Goal: Task Accomplishment & Management: Manage account settings

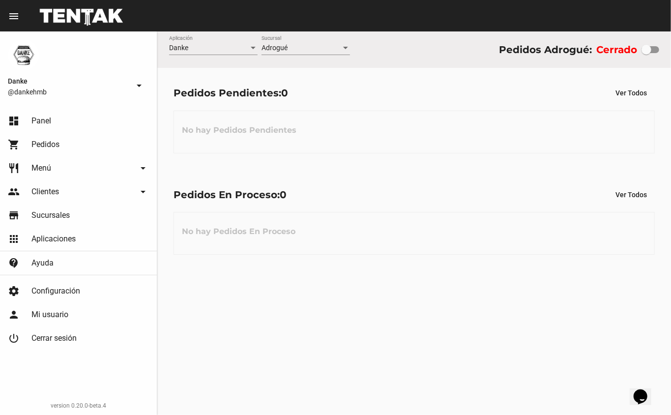
click at [44, 169] on span "Menú" at bounding box center [41, 168] width 20 height 10
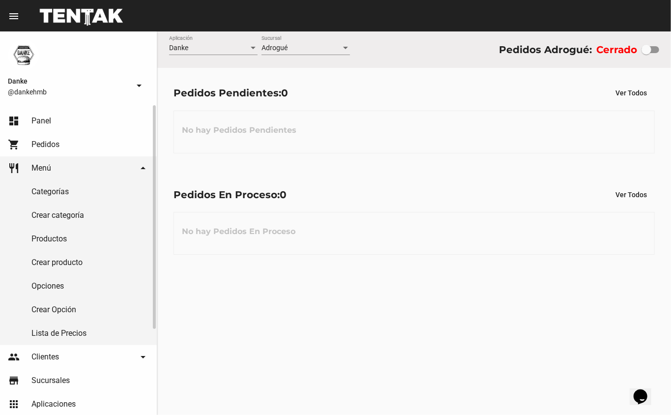
click at [49, 242] on link "Productos" at bounding box center [78, 239] width 157 height 24
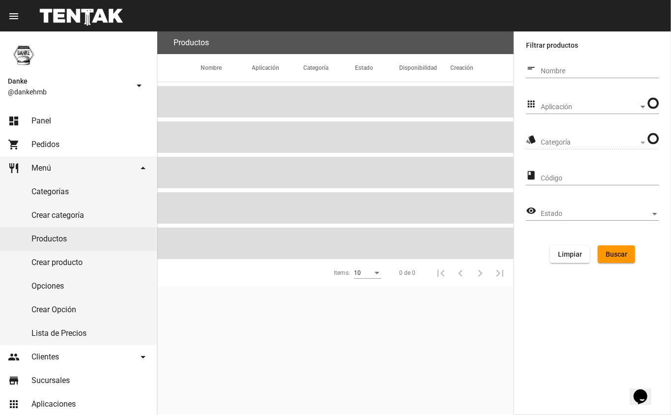
click at [563, 106] on span "Aplicación" at bounding box center [590, 107] width 98 height 8
click at [551, 107] on span "- Todos -" at bounding box center [595, 107] width 107 height 21
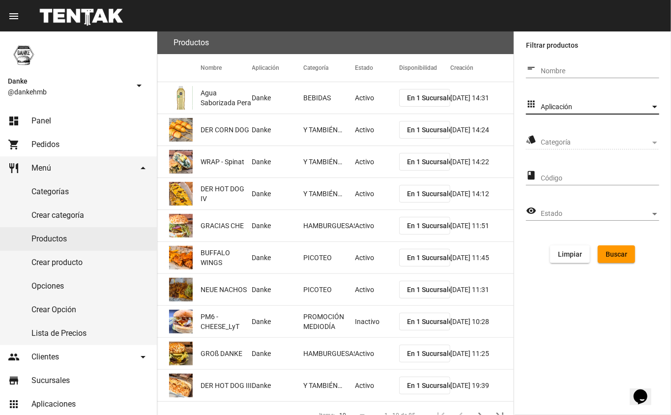
click at [551, 107] on span "Aplicación" at bounding box center [596, 107] width 110 height 8
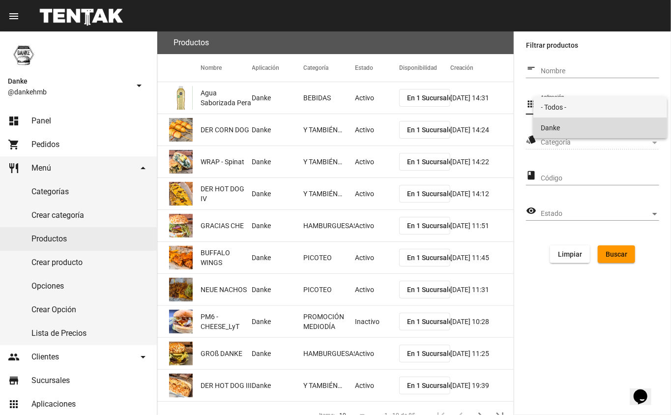
click at [551, 124] on span "Danke" at bounding box center [601, 128] width 119 height 21
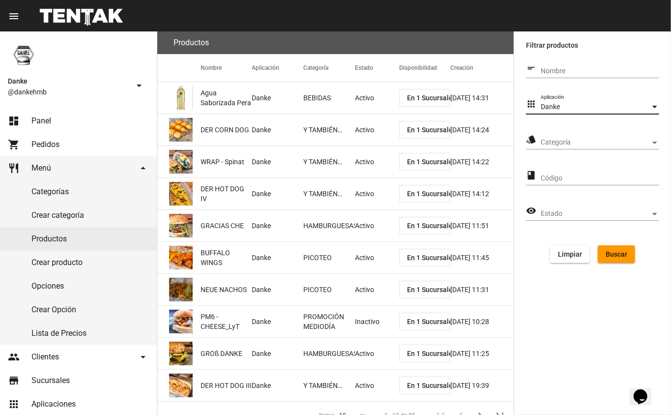
click at [553, 138] on div "Categoría Categoría" at bounding box center [600, 139] width 119 height 19
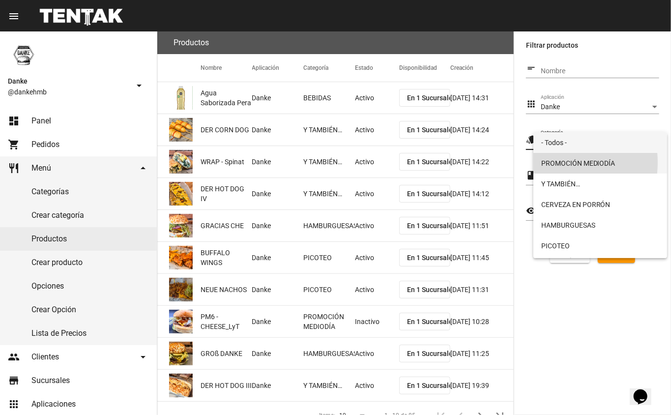
click at [553, 162] on span "PROMOCIÓN MEDIODÍA" at bounding box center [601, 163] width 119 height 21
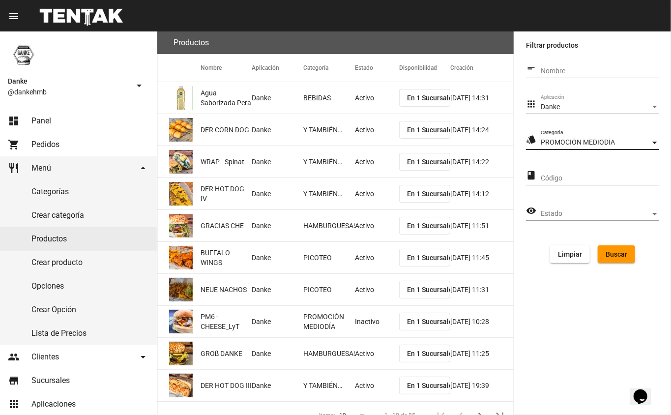
click at [614, 255] on span "Buscar" at bounding box center [617, 254] width 22 height 8
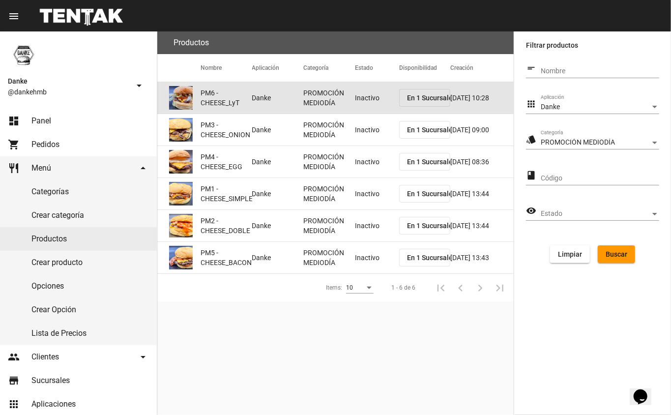
click at [368, 97] on mat-cell "Inactivo" at bounding box center [377, 97] width 44 height 31
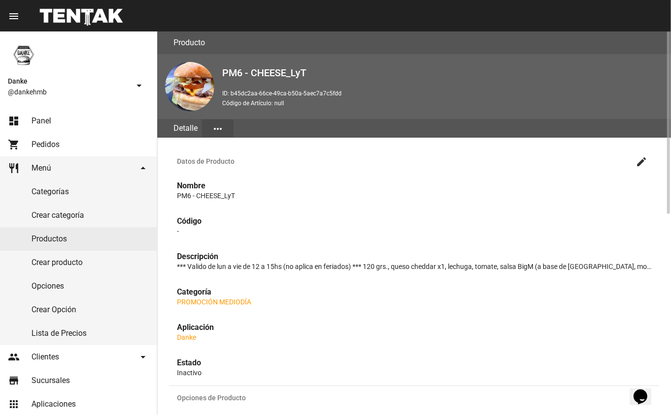
click at [642, 160] on mat-icon "create" at bounding box center [642, 162] width 12 height 12
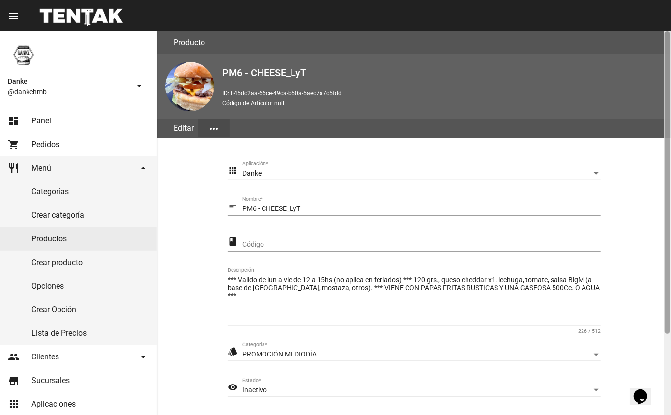
click at [667, 359] on div at bounding box center [667, 223] width 7 height 384
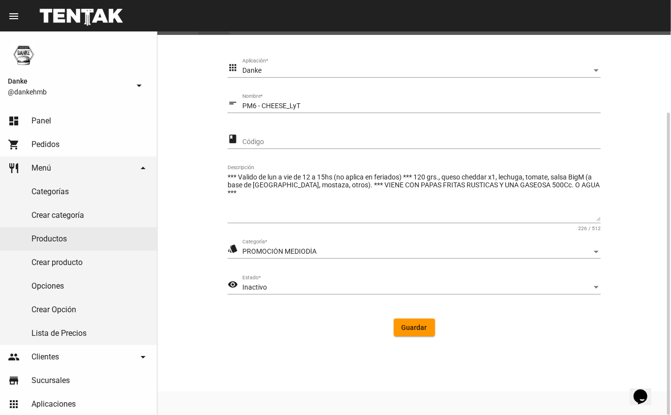
click at [316, 287] on div "Inactivo" at bounding box center [417, 288] width 350 height 8
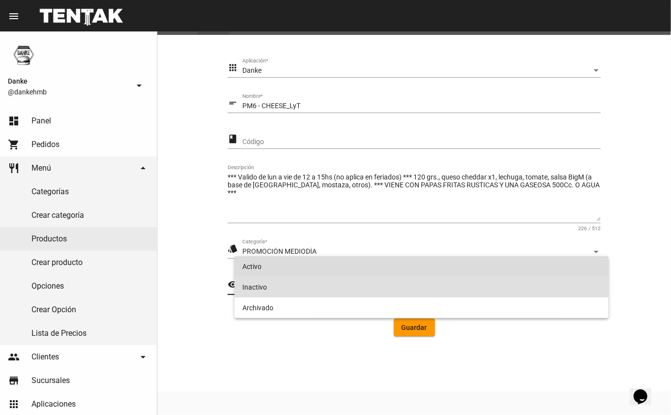
click at [326, 268] on span "Activo" at bounding box center [421, 266] width 359 height 21
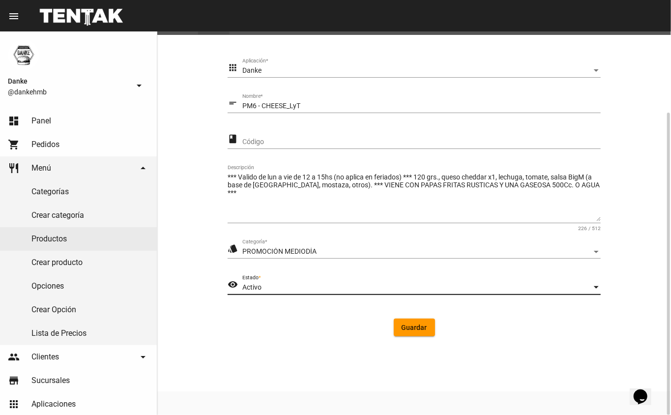
click at [419, 324] on span "Guardar" at bounding box center [415, 328] width 26 height 8
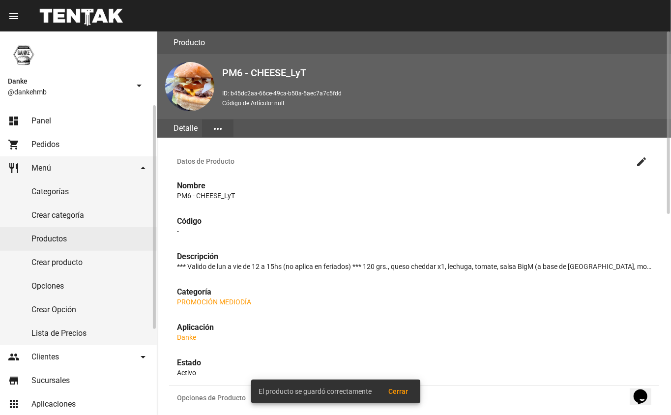
click at [46, 239] on link "Productos" at bounding box center [78, 239] width 157 height 24
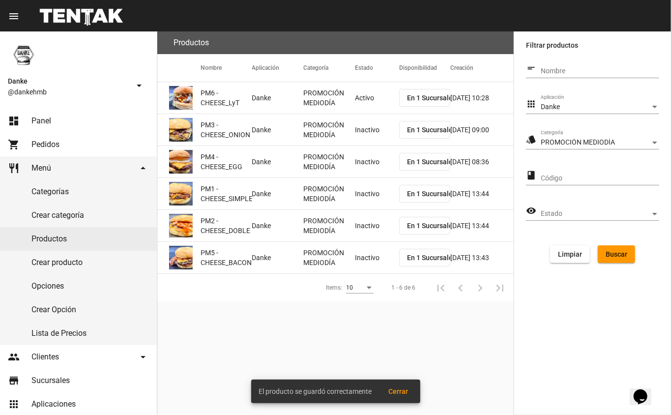
click at [360, 133] on mat-cell "Inactivo" at bounding box center [377, 129] width 44 height 31
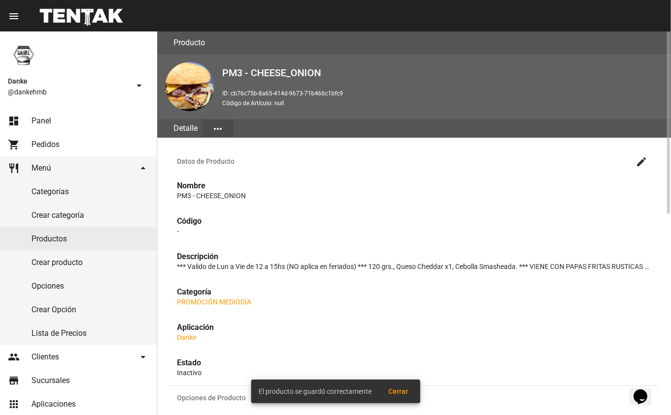
click at [642, 160] on mat-icon "create" at bounding box center [642, 162] width 12 height 12
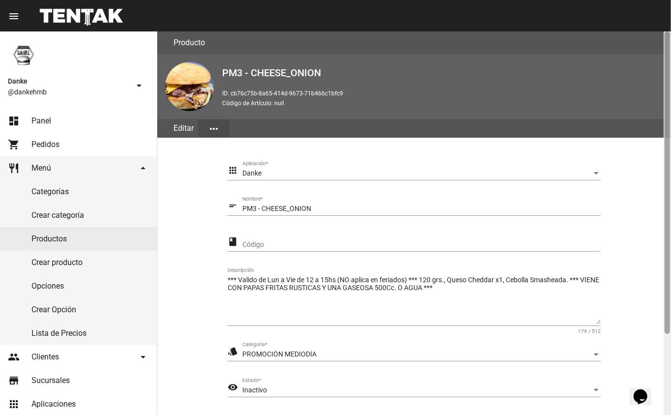
click at [666, 361] on div at bounding box center [667, 223] width 7 height 384
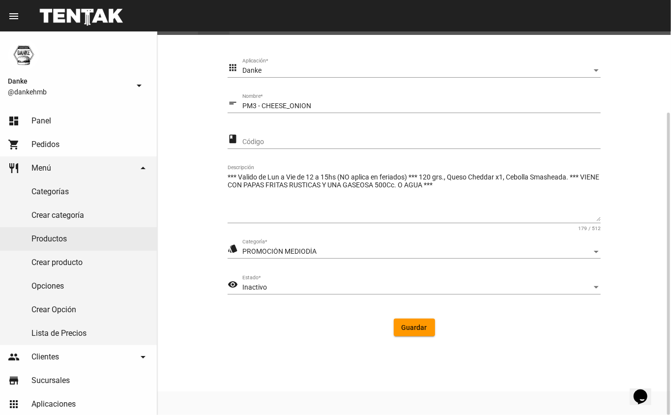
click at [258, 288] on span "Inactivo" at bounding box center [254, 287] width 25 height 8
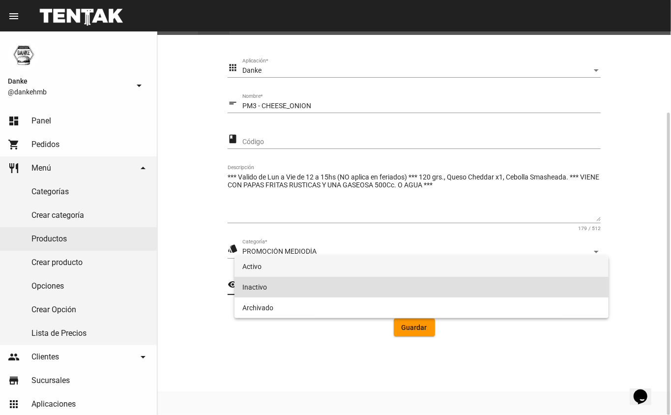
click at [244, 270] on span "Activo" at bounding box center [421, 266] width 359 height 21
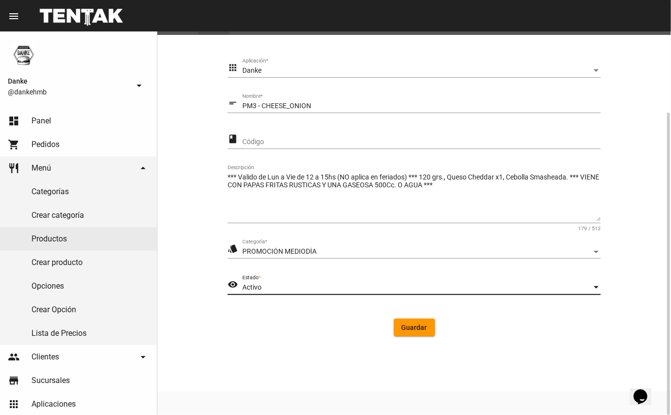
click at [405, 326] on span "Guardar" at bounding box center [415, 328] width 26 height 8
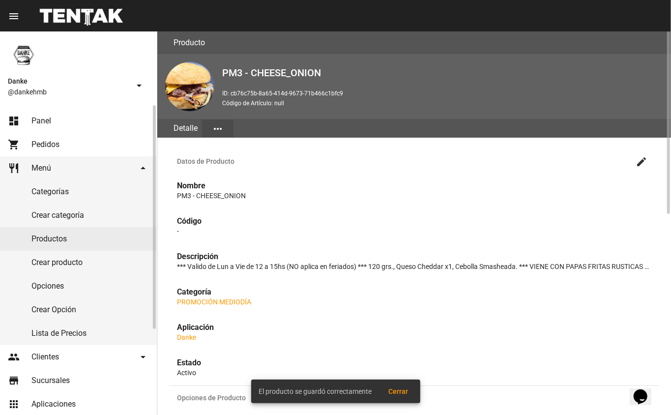
click at [50, 241] on link "Productos" at bounding box center [78, 239] width 157 height 24
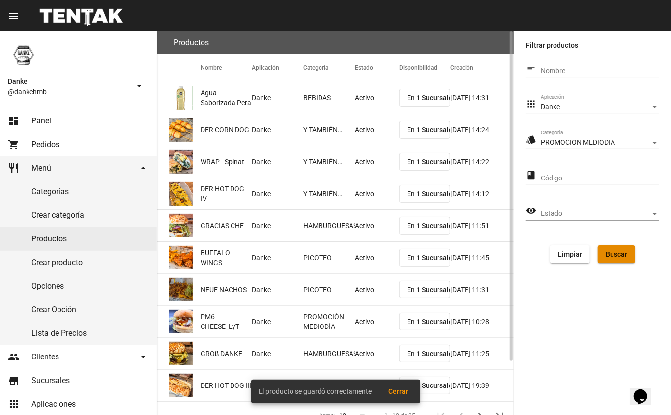
click at [610, 252] on span "Buscar" at bounding box center [617, 254] width 22 height 8
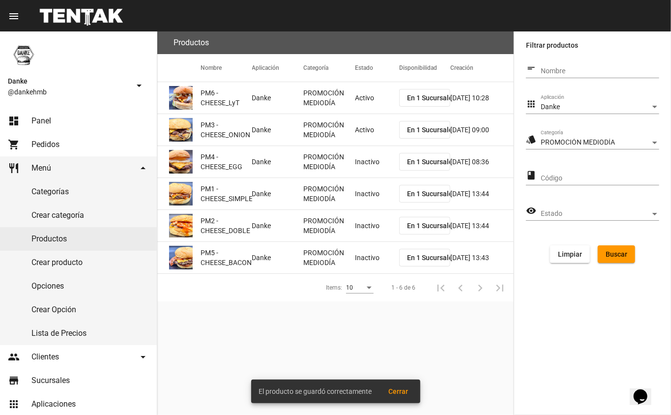
click at [362, 166] on mat-cell "Inactivo" at bounding box center [377, 161] width 44 height 31
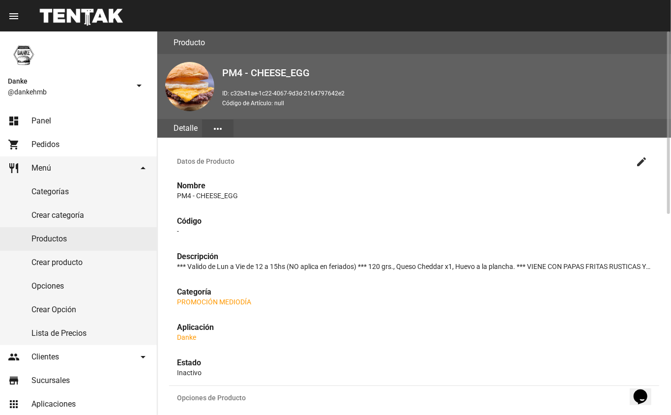
click at [642, 161] on mat-icon "create" at bounding box center [642, 162] width 12 height 12
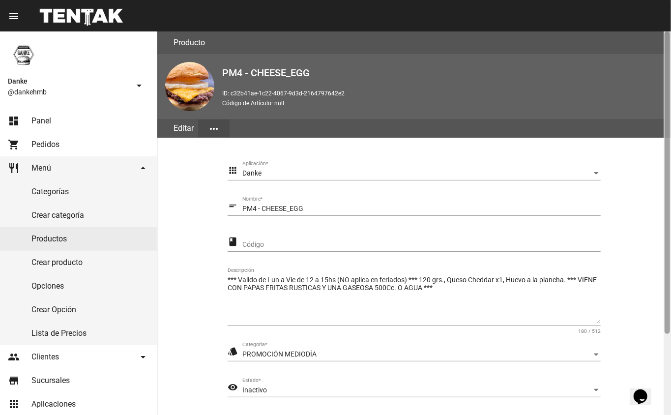
click at [664, 345] on div at bounding box center [667, 223] width 7 height 384
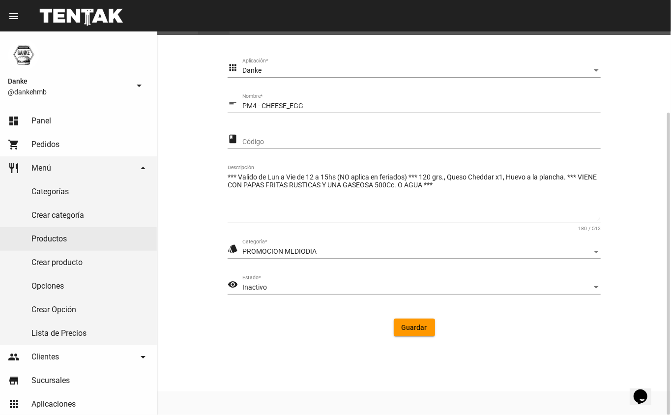
click at [254, 286] on span "Inactivo" at bounding box center [254, 287] width 25 height 8
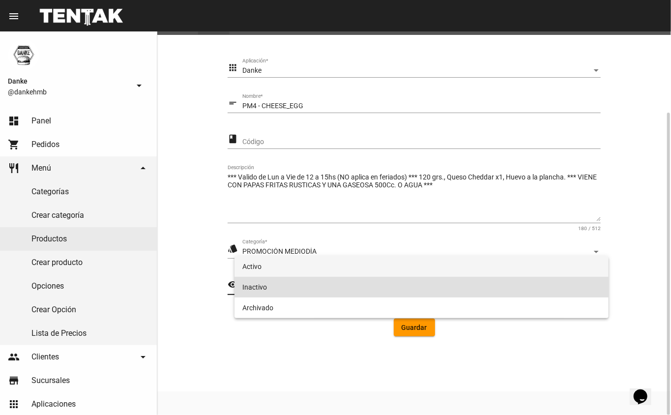
click at [252, 268] on span "Activo" at bounding box center [421, 266] width 359 height 21
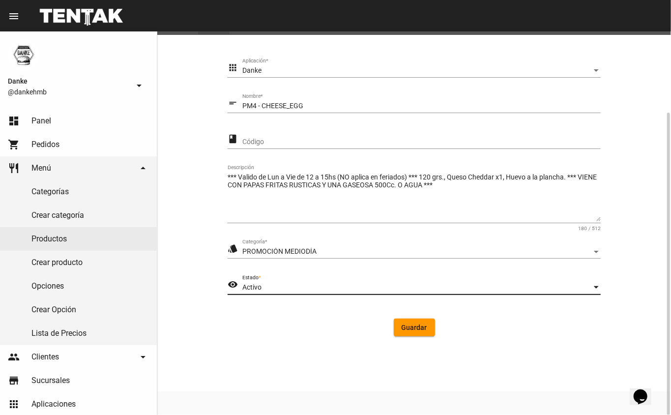
click at [412, 333] on button "Guardar" at bounding box center [414, 328] width 41 height 18
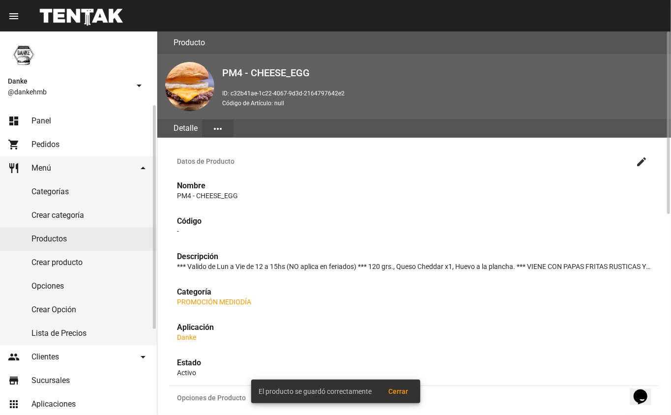
click at [52, 242] on link "Productos" at bounding box center [78, 239] width 157 height 24
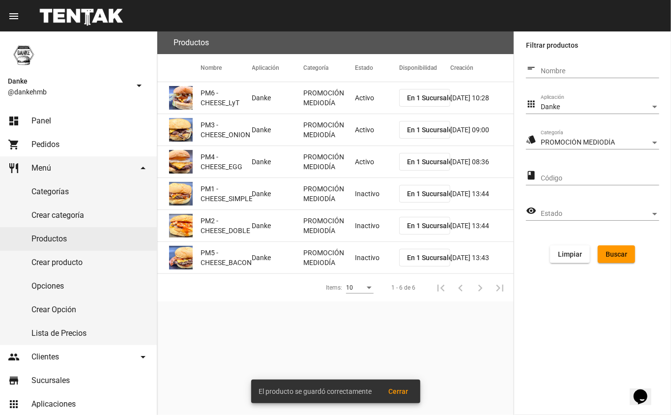
click at [353, 193] on mat-cell "PROMOCIÓN MEDIODÍA" at bounding box center [329, 193] width 52 height 31
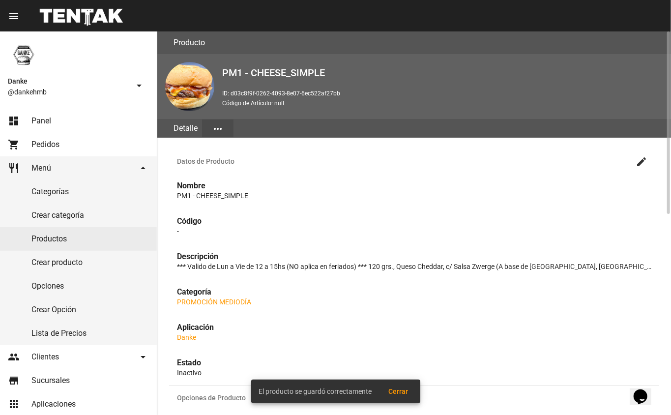
click at [637, 163] on mat-icon "create" at bounding box center [642, 162] width 12 height 12
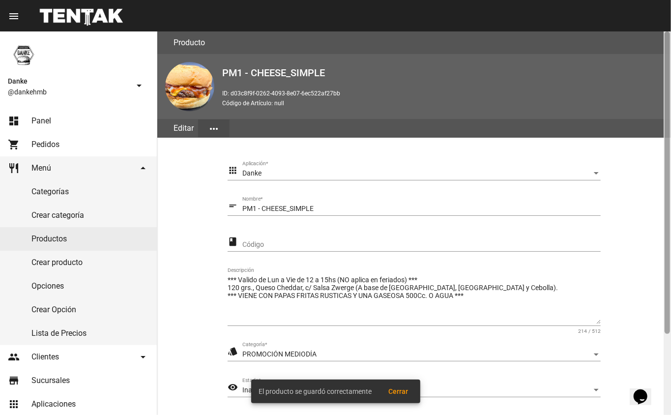
click at [669, 359] on div at bounding box center [667, 223] width 7 height 384
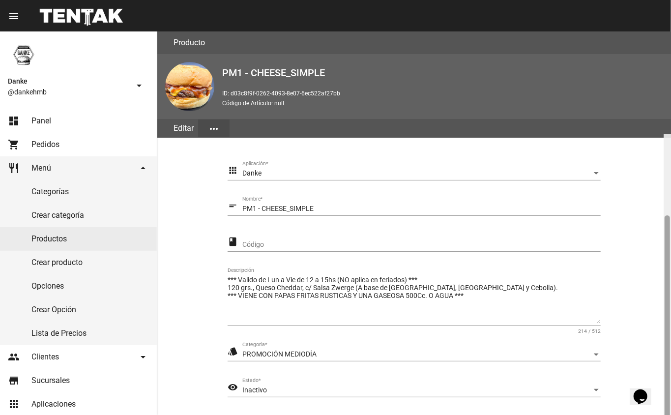
scroll to position [103, 0]
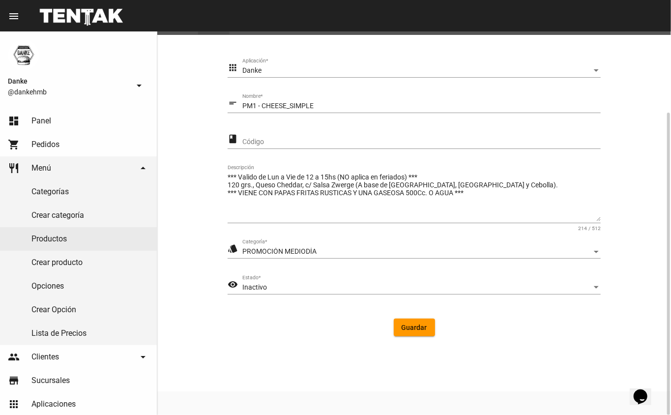
click at [301, 285] on div "Inactivo" at bounding box center [417, 288] width 350 height 8
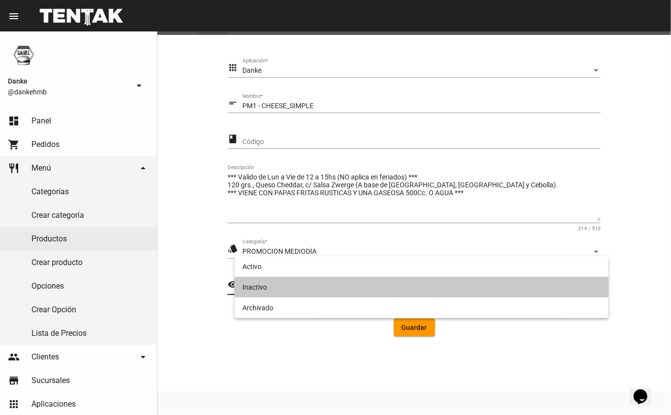
click at [342, 280] on span "Inactivo" at bounding box center [421, 287] width 359 height 21
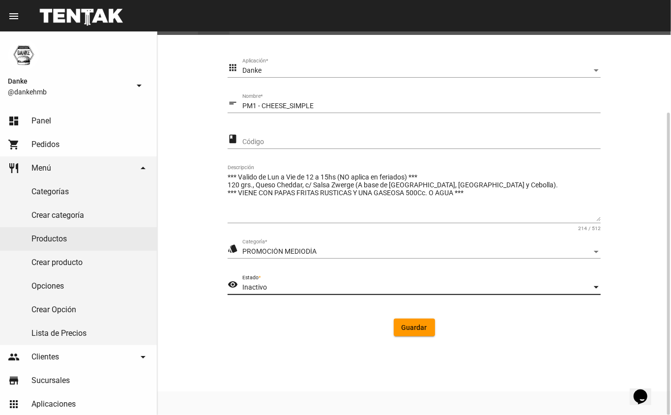
click at [368, 287] on div "Inactivo" at bounding box center [417, 288] width 350 height 8
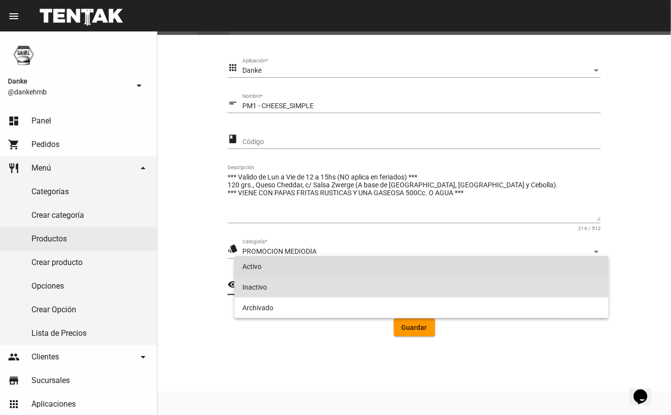
click at [360, 266] on span "Activo" at bounding box center [421, 266] width 359 height 21
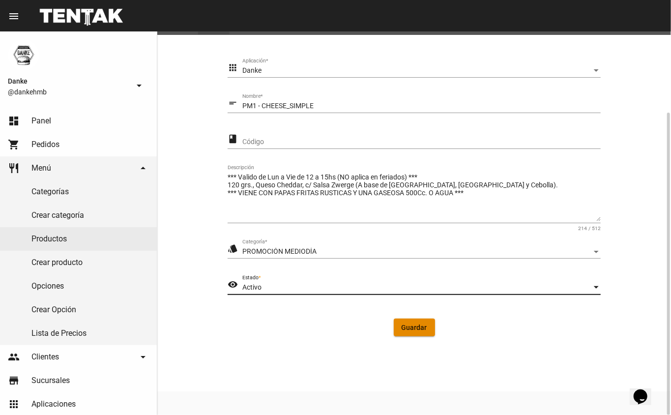
click at [420, 327] on span "Guardar" at bounding box center [415, 328] width 26 height 8
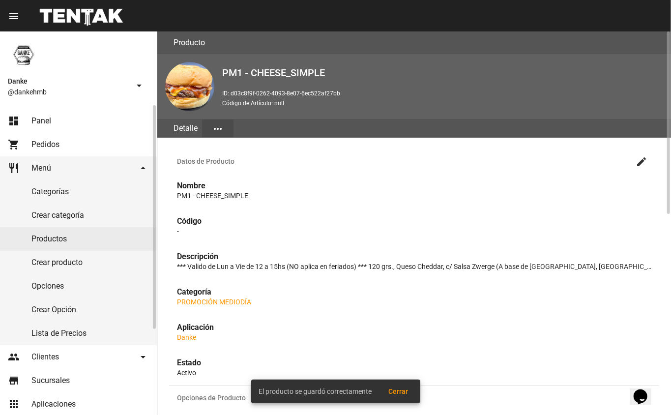
click at [81, 237] on link "Productos" at bounding box center [78, 239] width 157 height 24
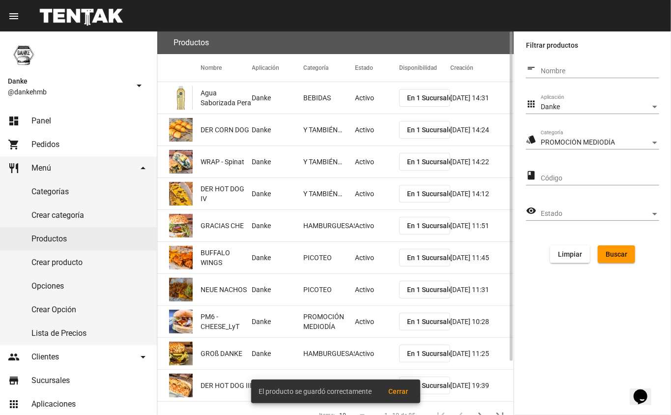
click at [620, 258] on span "Buscar" at bounding box center [617, 254] width 22 height 8
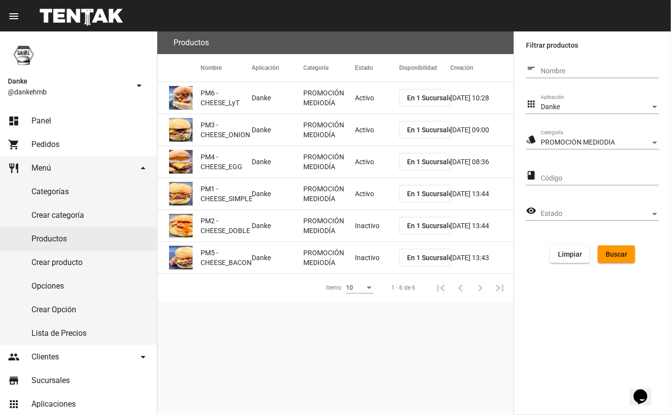
click at [364, 229] on mat-cell "Inactivo" at bounding box center [377, 225] width 44 height 31
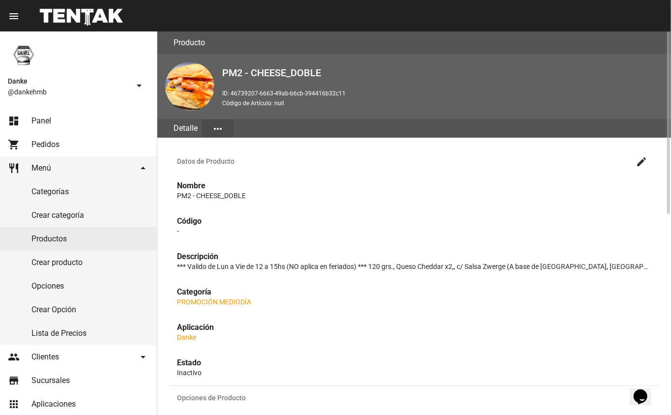
click at [644, 160] on mat-icon "create" at bounding box center [642, 162] width 12 height 12
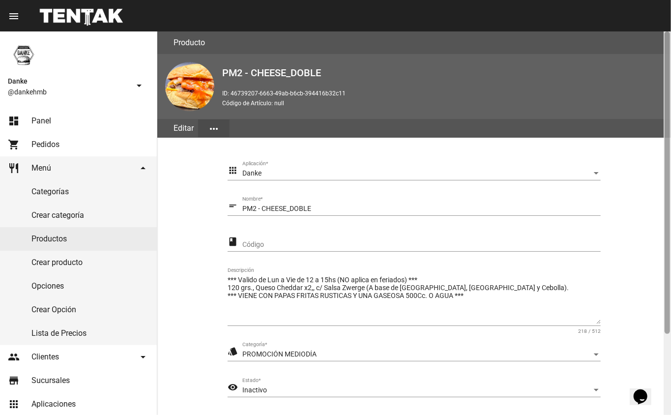
click at [667, 360] on div at bounding box center [667, 223] width 7 height 384
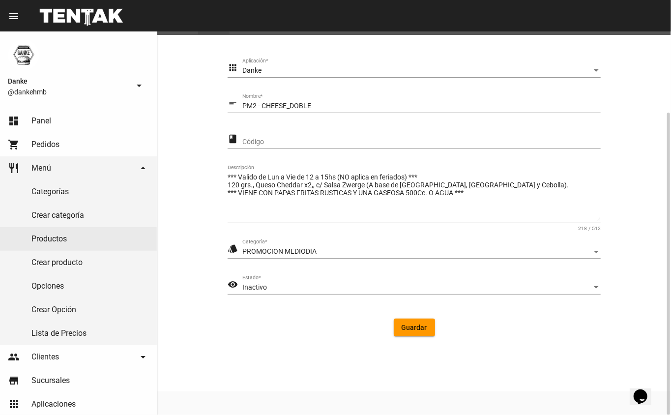
click at [286, 290] on div "Inactivo" at bounding box center [417, 288] width 350 height 8
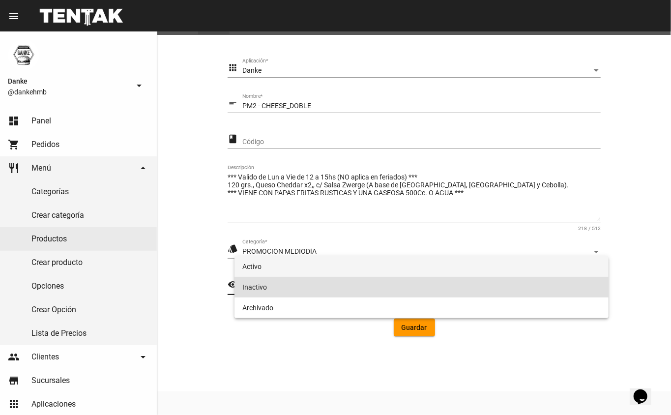
click at [304, 270] on span "Activo" at bounding box center [421, 266] width 359 height 21
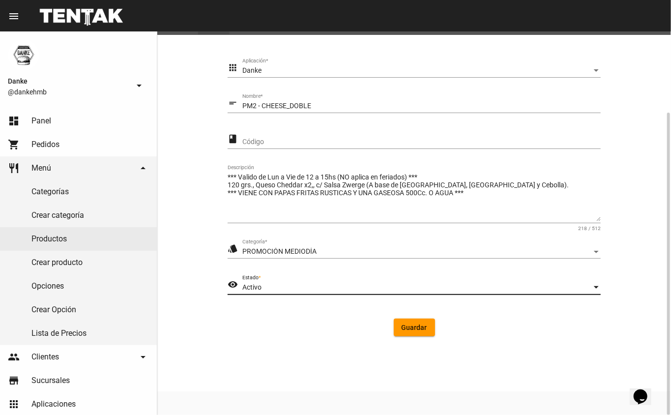
click at [430, 329] on button "Guardar" at bounding box center [414, 328] width 41 height 18
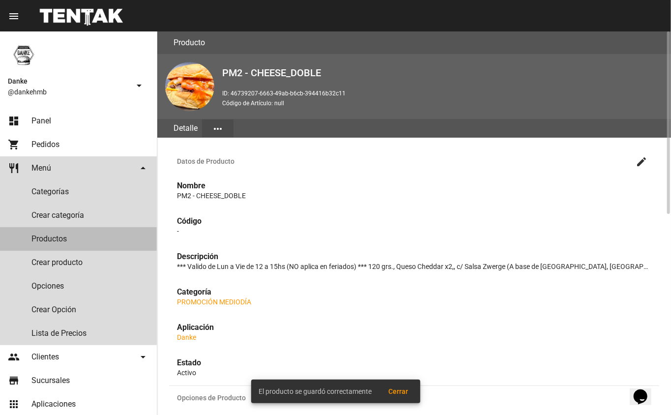
click at [44, 239] on link "Productos" at bounding box center [78, 239] width 157 height 24
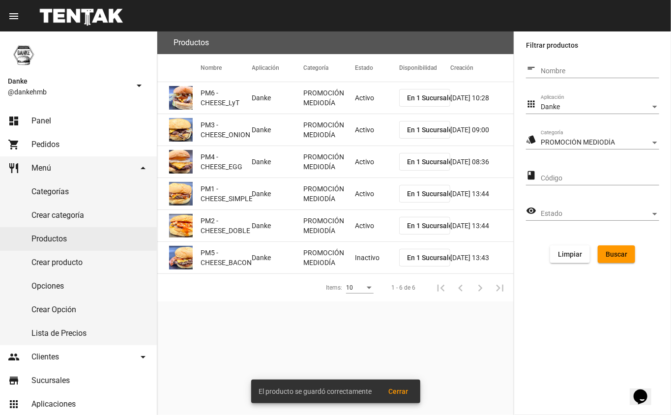
click at [358, 259] on mat-cell "Inactivo" at bounding box center [377, 257] width 44 height 31
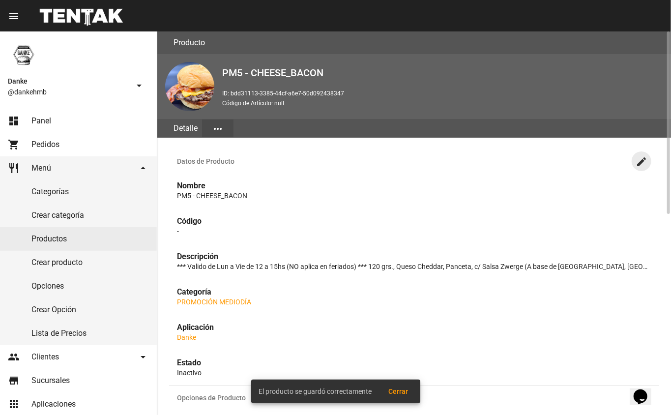
click at [642, 160] on mat-icon "create" at bounding box center [642, 162] width 12 height 12
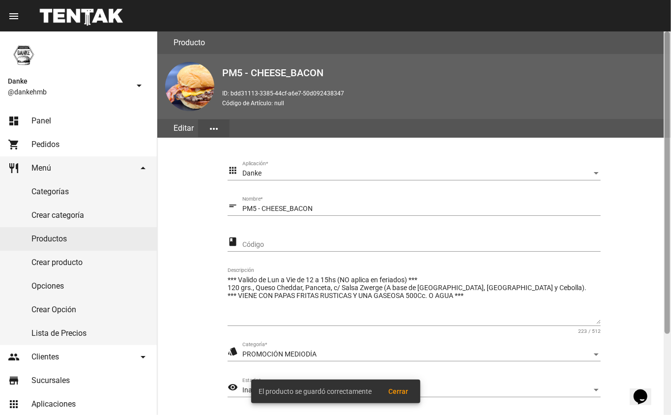
click at [665, 353] on div at bounding box center [667, 223] width 7 height 384
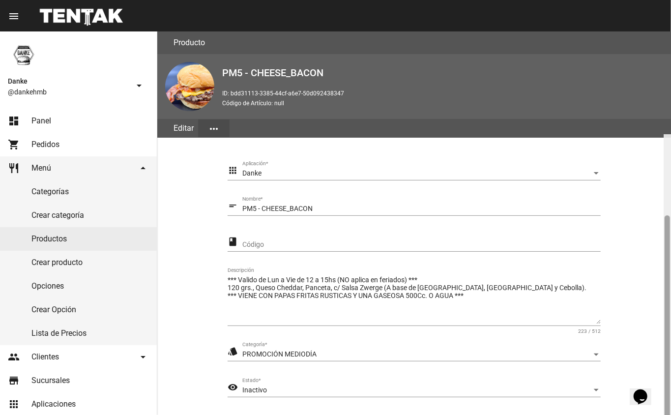
scroll to position [103, 0]
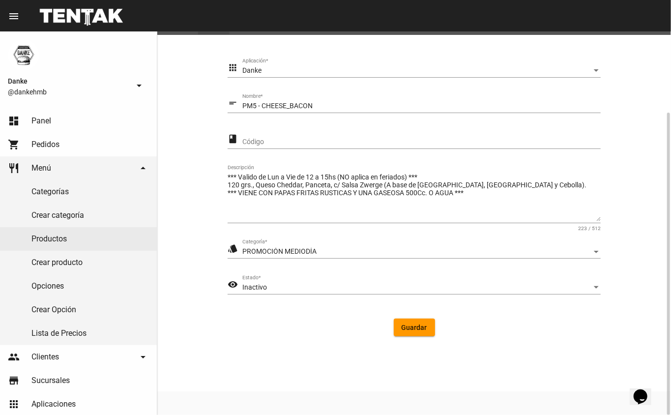
click at [250, 286] on span "Inactivo" at bounding box center [254, 287] width 25 height 8
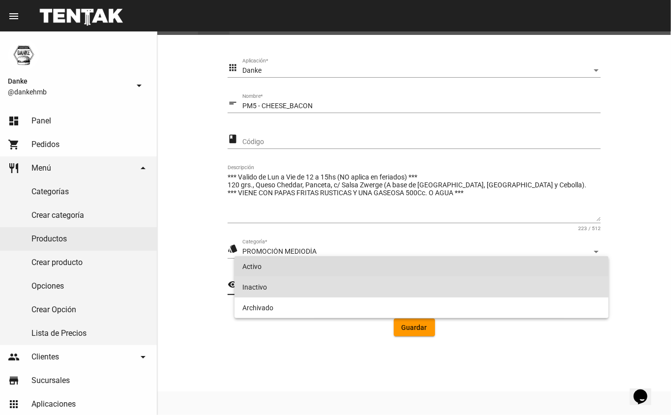
click at [249, 266] on span "Activo" at bounding box center [421, 266] width 359 height 21
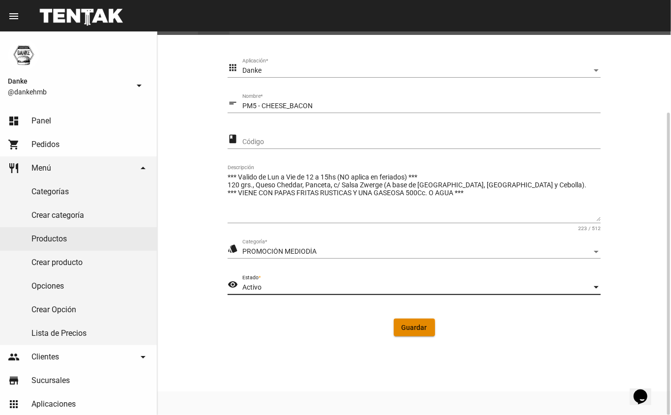
click at [406, 329] on span "Guardar" at bounding box center [415, 328] width 26 height 8
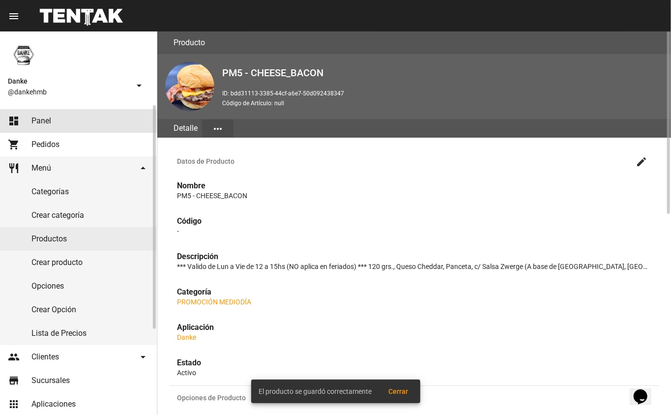
click at [36, 122] on span "Panel" at bounding box center [41, 121] width 20 height 10
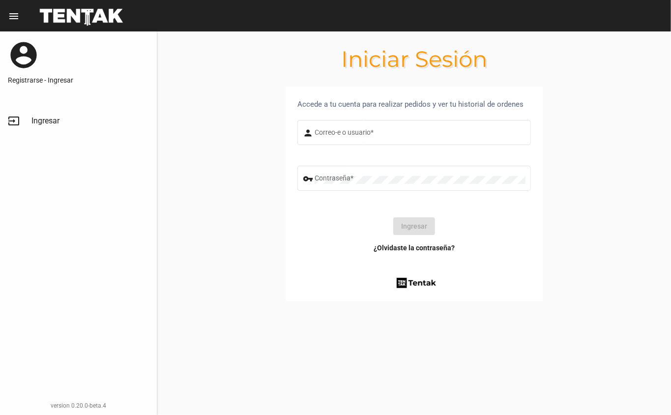
type input "[EMAIL_ADDRESS][DOMAIN_NAME]"
